Goal: Task Accomplishment & Management: Use online tool/utility

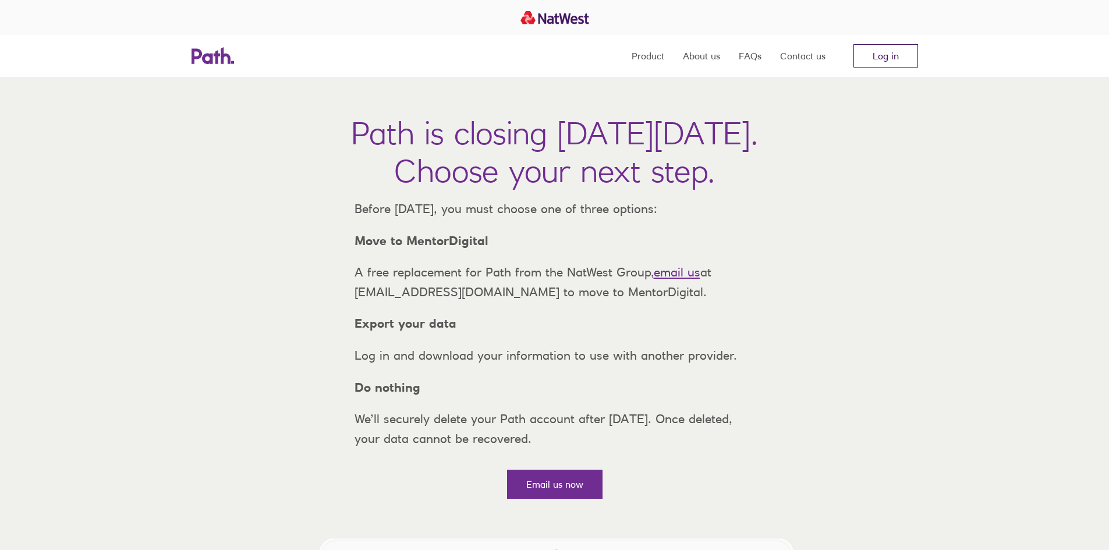
click at [886, 50] on link "Log in" at bounding box center [885, 55] width 65 height 23
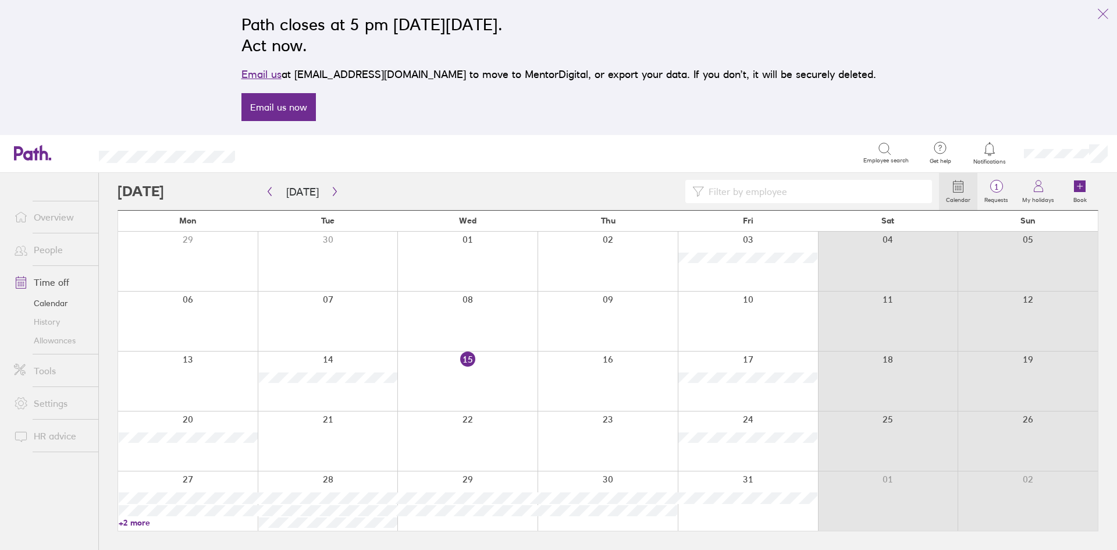
click at [459, 372] on div at bounding box center [467, 380] width 140 height 59
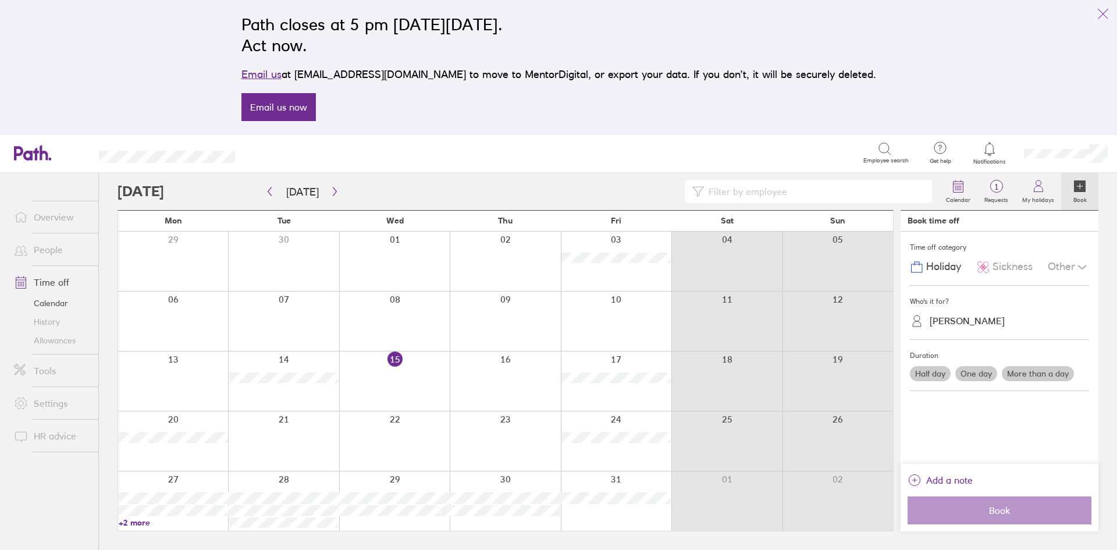
click at [410, 375] on div at bounding box center [394, 380] width 111 height 59
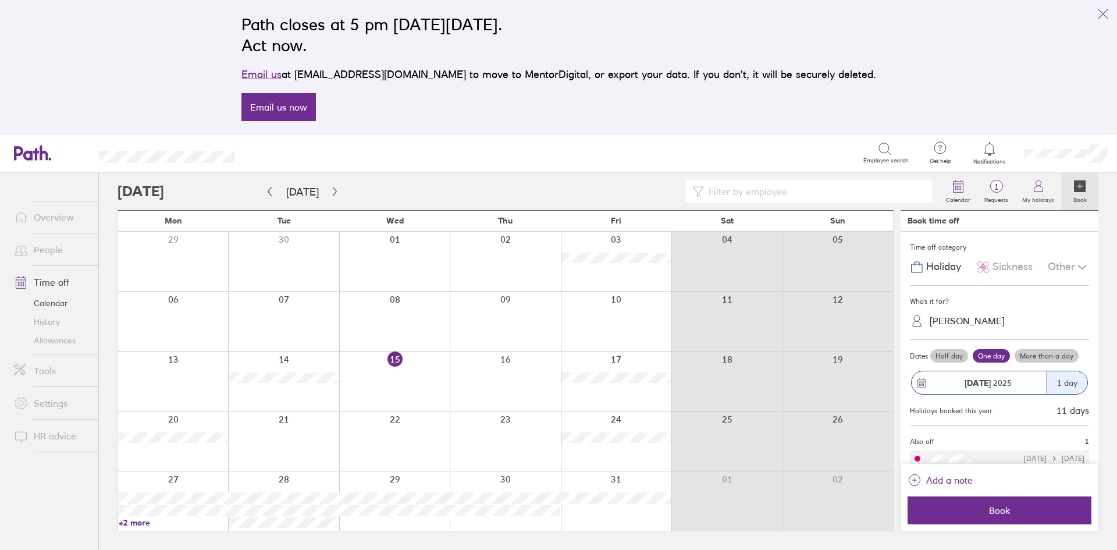
click at [1011, 317] on div "[PERSON_NAME]" at bounding box center [1006, 321] width 165 height 18
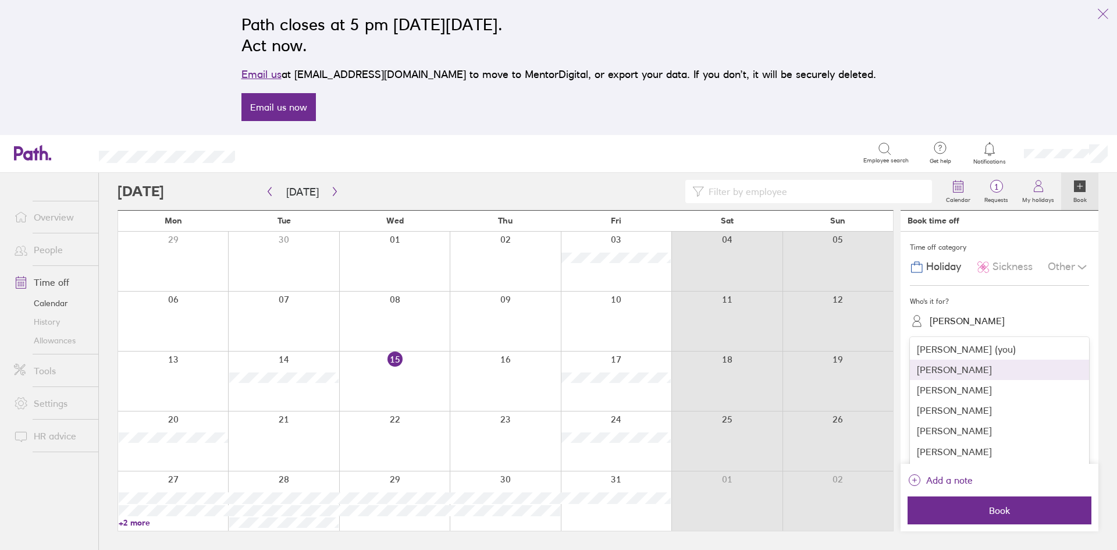
click at [964, 371] on div "[PERSON_NAME]" at bounding box center [999, 370] width 179 height 20
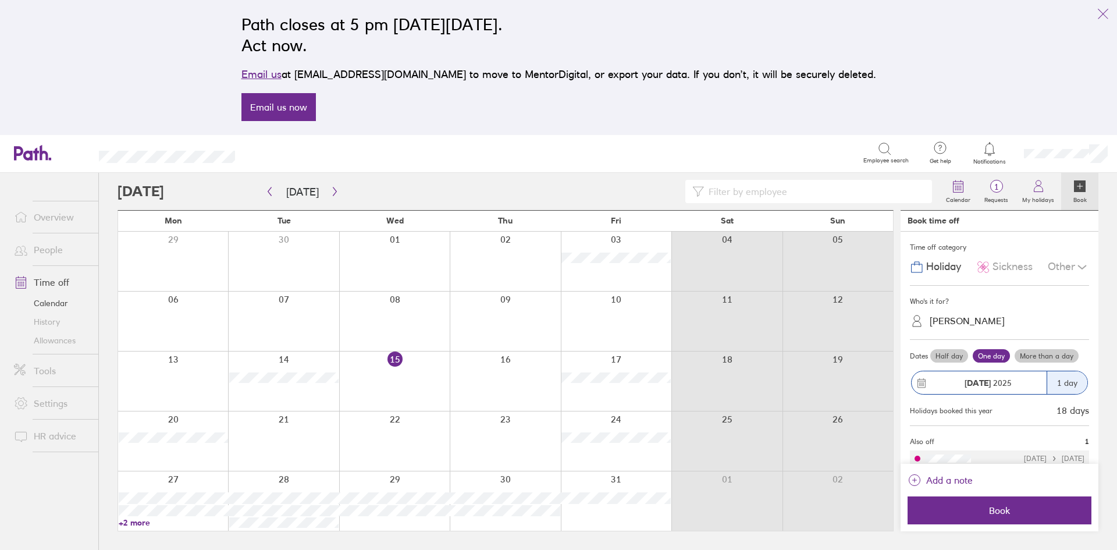
click at [1000, 260] on div "Sickness" at bounding box center [1004, 267] width 56 height 22
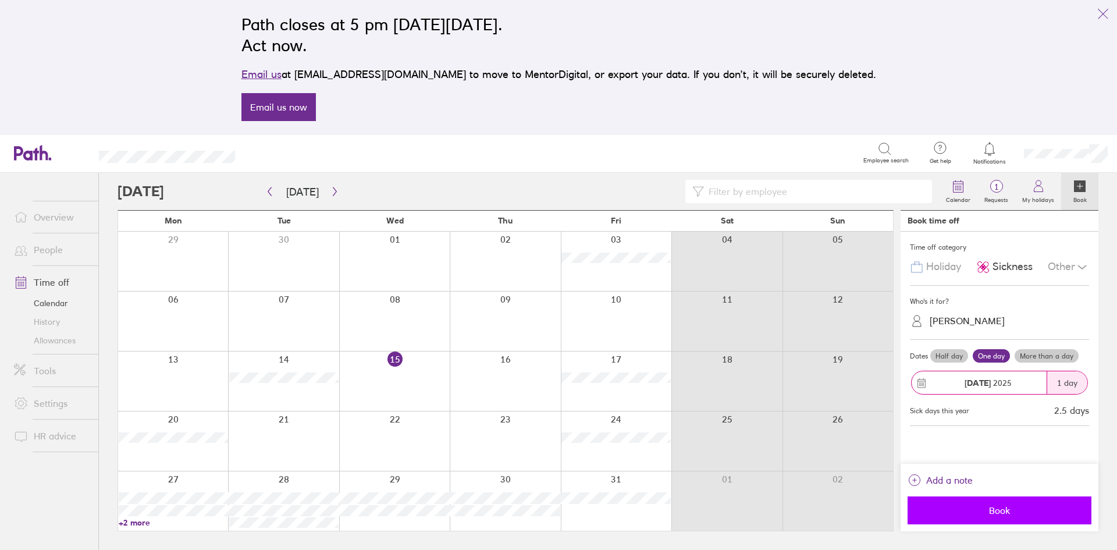
click at [996, 513] on span "Book" at bounding box center [1000, 510] width 168 height 10
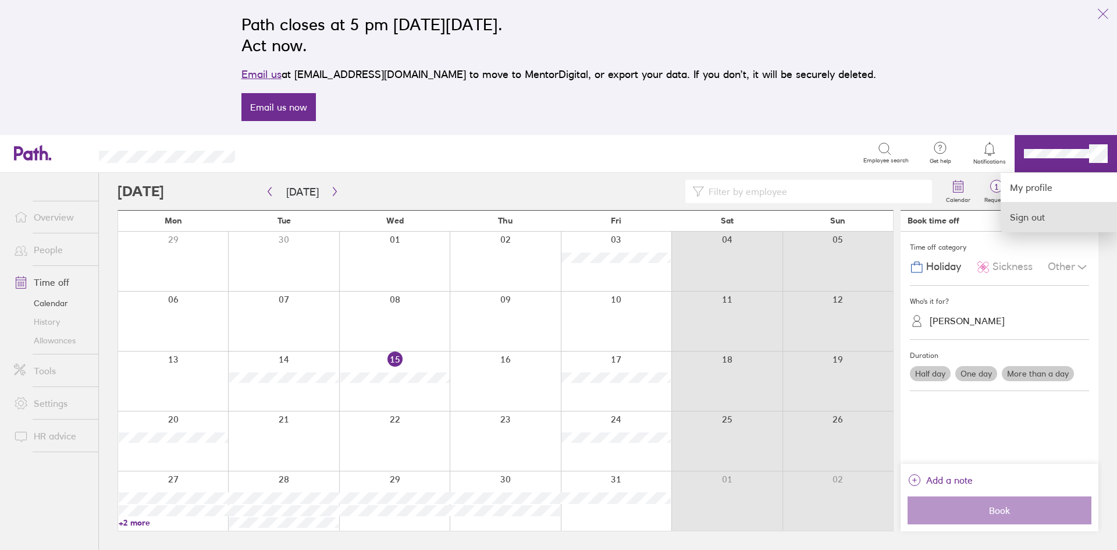
click at [1033, 217] on link "Sign out" at bounding box center [1059, 217] width 116 height 29
